Goal: Find specific page/section: Find specific page/section

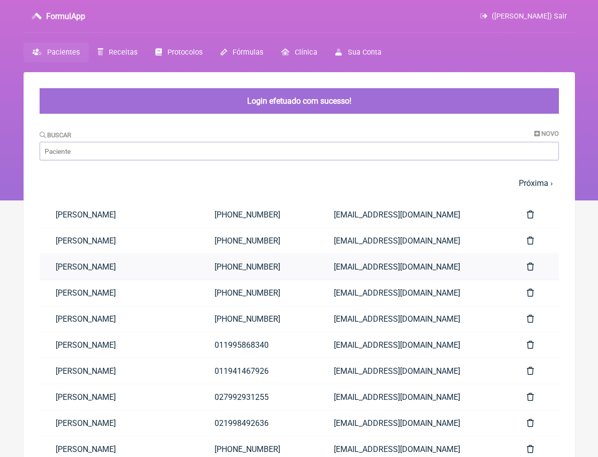
drag, startPoint x: 0, startPoint y: 0, endPoint x: 292, endPoint y: 254, distance: 387.0
click at [292, 254] on link "[PHONE_NUMBER]" at bounding box center [257, 267] width 119 height 26
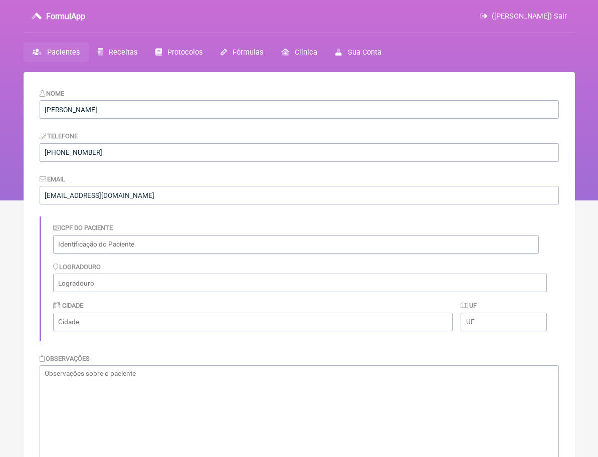
click at [69, 55] on span "Pacientes" at bounding box center [63, 52] width 33 height 9
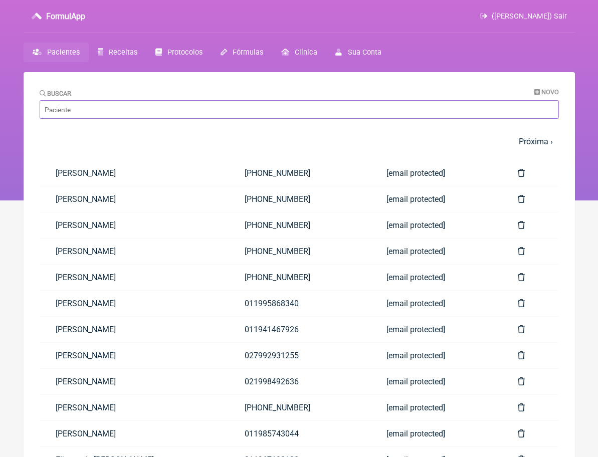
click at [100, 111] on input "Buscar" at bounding box center [299, 109] width 519 height 19
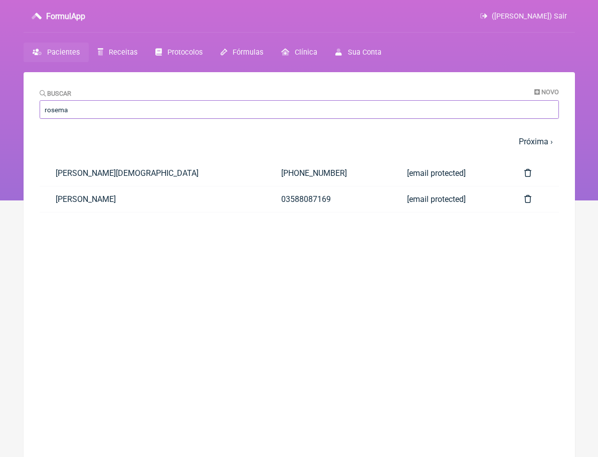
type input "roseta"
drag, startPoint x: 100, startPoint y: 111, endPoint x: 108, endPoint y: 177, distance: 66.0
click at [108, 177] on link "[PERSON_NAME][DEMOGRAPHIC_DATA]" at bounding box center [152, 173] width 225 height 26
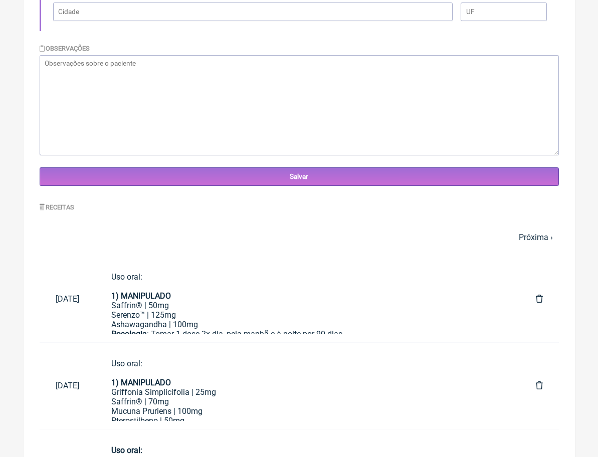
scroll to position [350, 0]
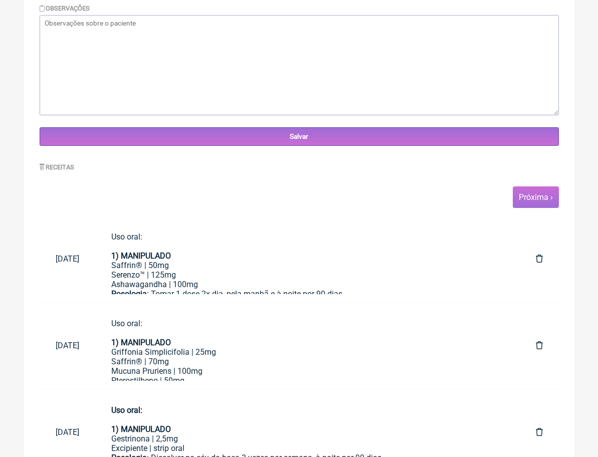
click at [538, 197] on link "Próxima ›" at bounding box center [535, 197] width 34 height 10
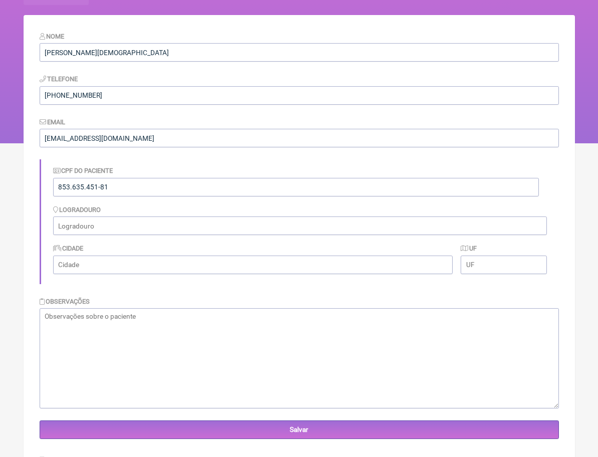
scroll to position [265, 0]
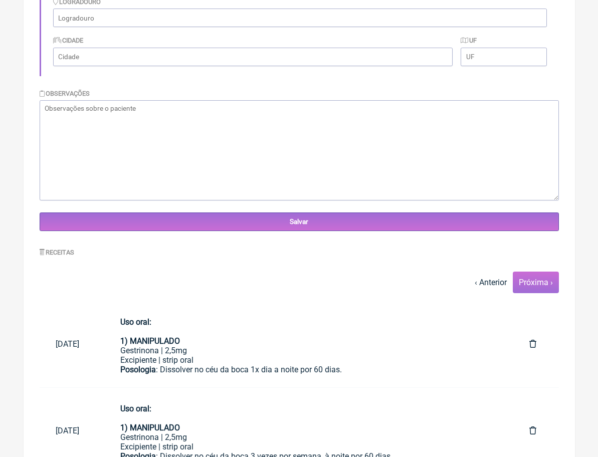
click at [531, 283] on link "Próxima ›" at bounding box center [535, 283] width 34 height 10
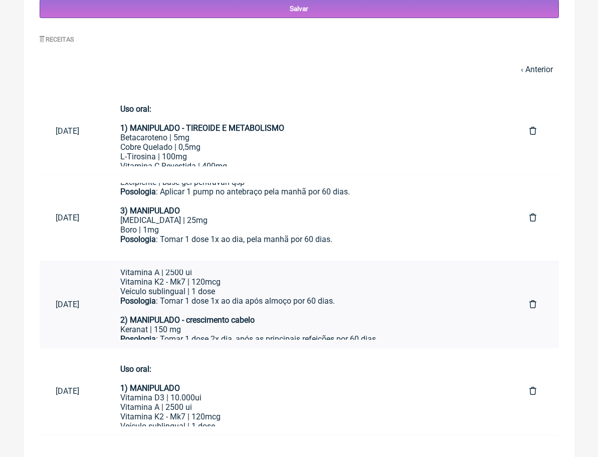
scroll to position [65, 0]
